Goal: Subscribe to service/newsletter

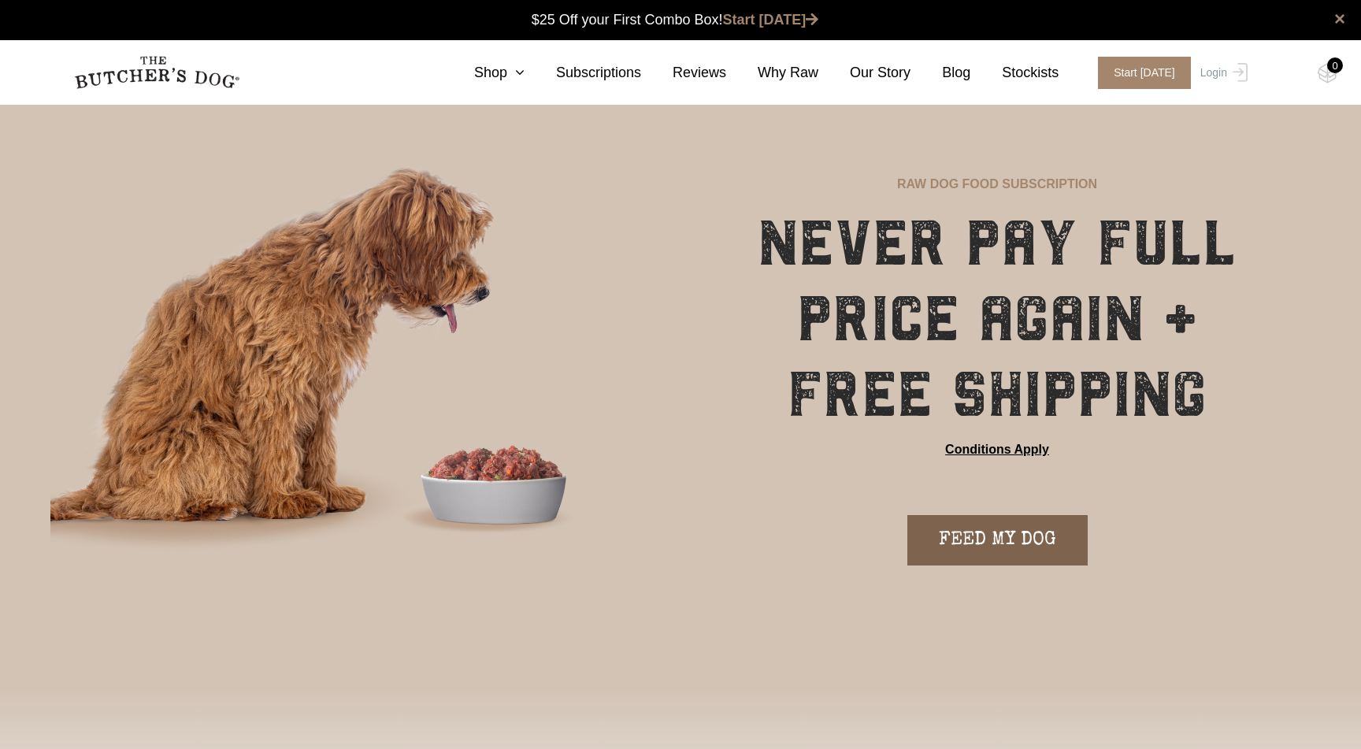
click at [967, 543] on link "FEED MY DOG" at bounding box center [997, 540] width 180 height 50
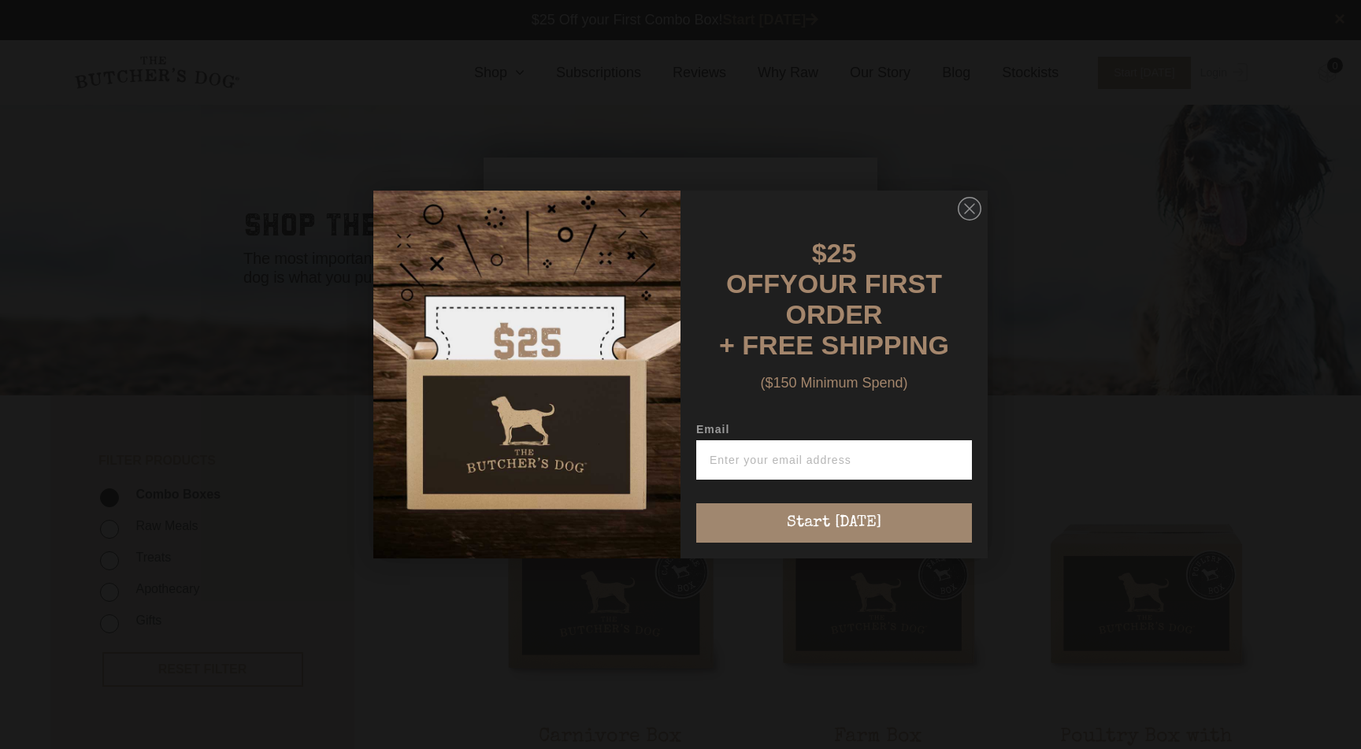
scroll to position [1, 0]
click at [837, 450] on input "Email" at bounding box center [834, 459] width 276 height 39
type input "[EMAIL_ADDRESS][DOMAIN_NAME]"
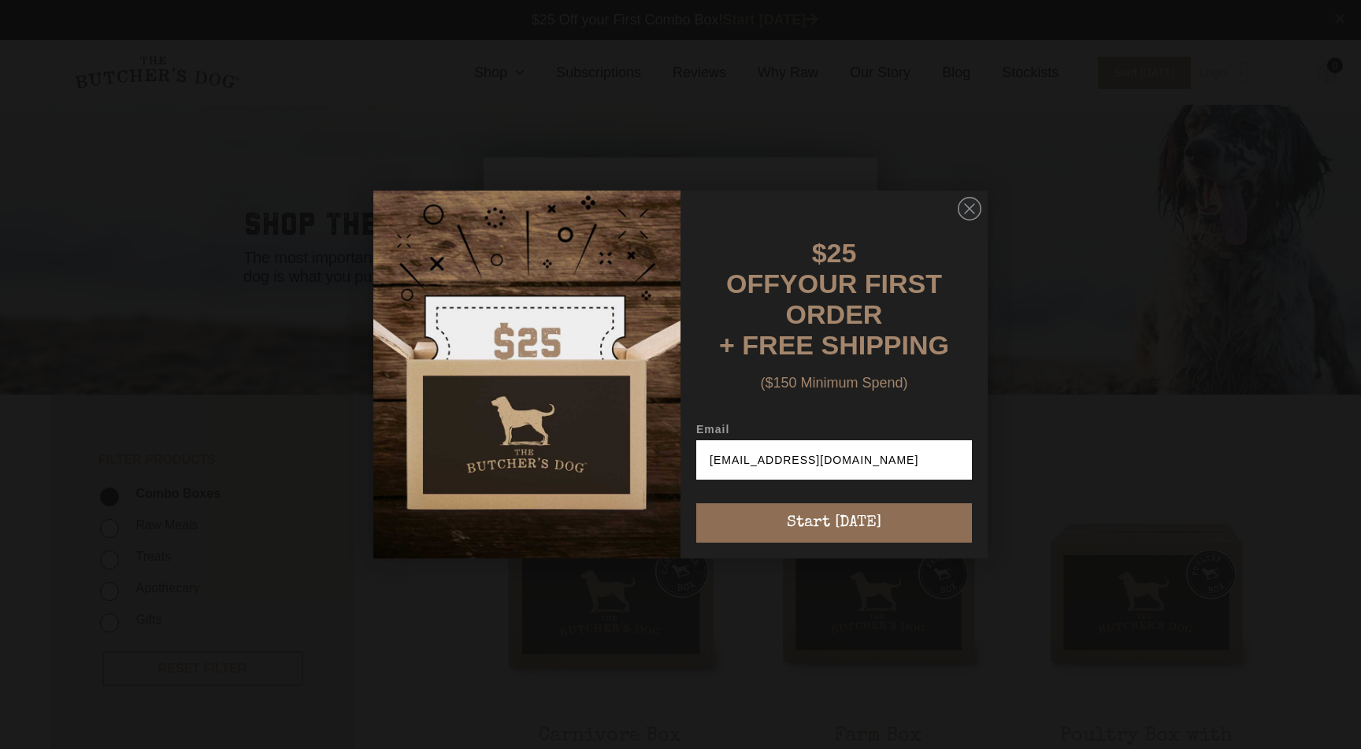
click at [833, 507] on button "Start [DATE]" at bounding box center [834, 522] width 276 height 39
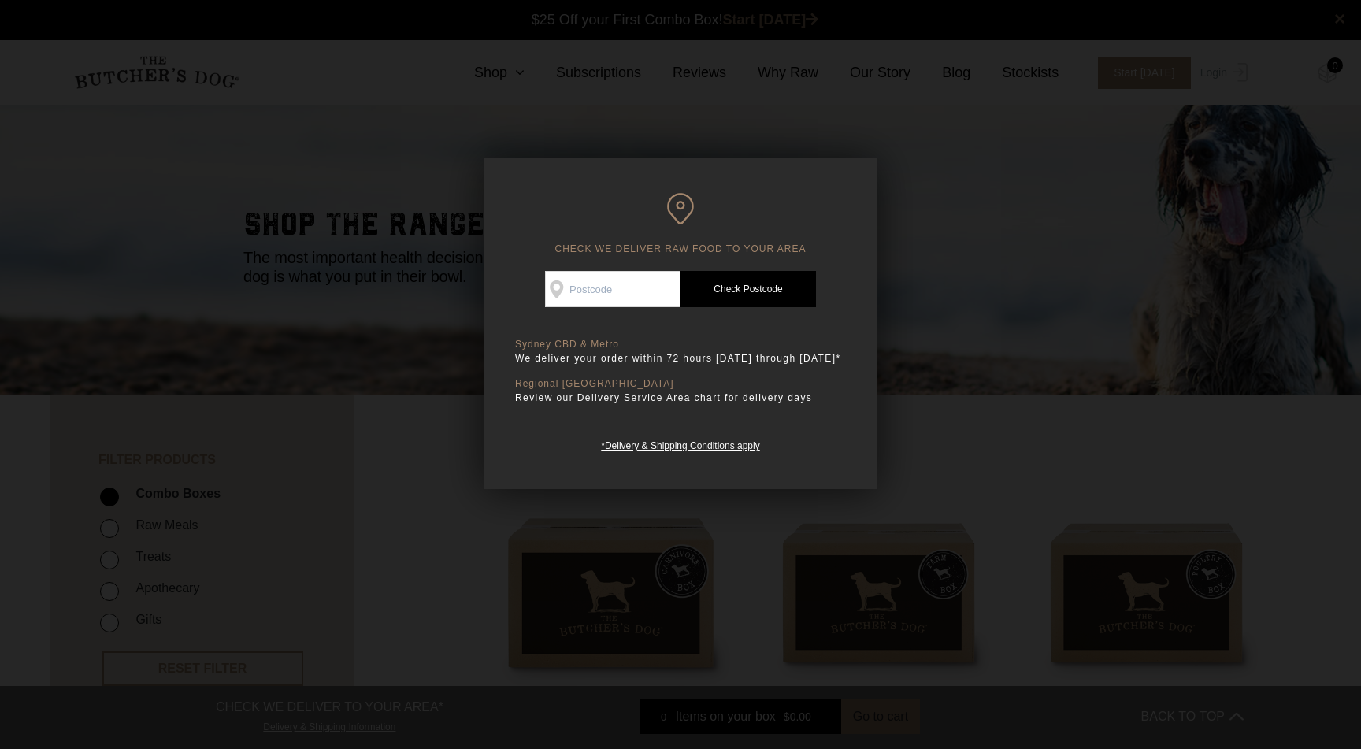
click at [637, 286] on input "Check Availability At" at bounding box center [612, 289] width 135 height 36
type input "4207"
click at [735, 294] on link "Check Postcode" at bounding box center [747, 289] width 135 height 36
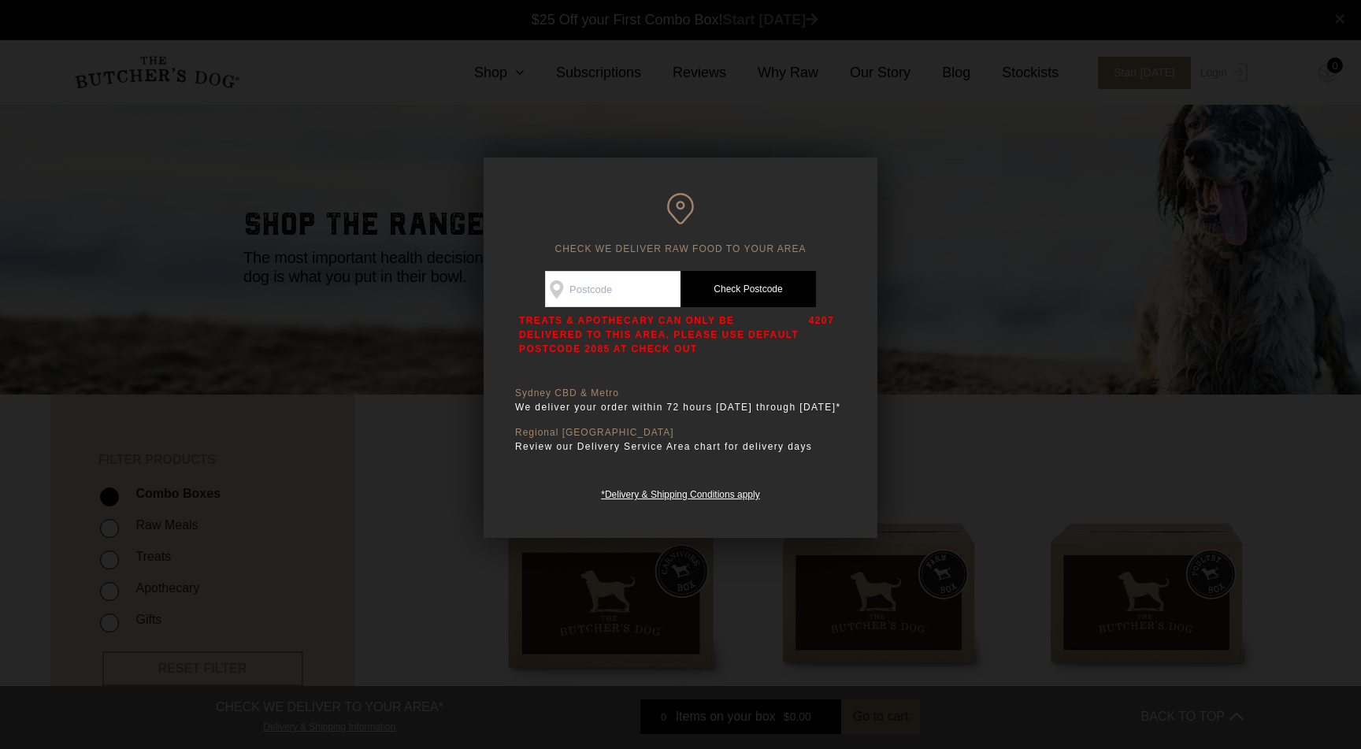
click at [124, 153] on div at bounding box center [680, 374] width 1361 height 749
